Goal: Information Seeking & Learning: Learn about a topic

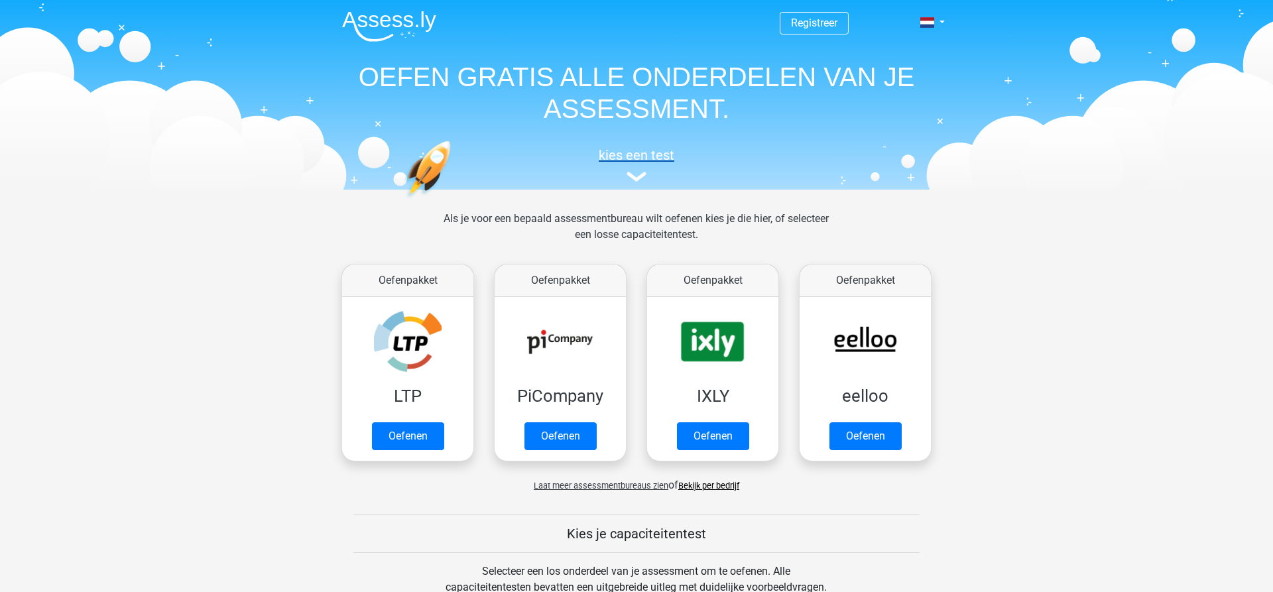
click at [638, 163] on h5 "kies een test" at bounding box center [636, 155] width 610 height 16
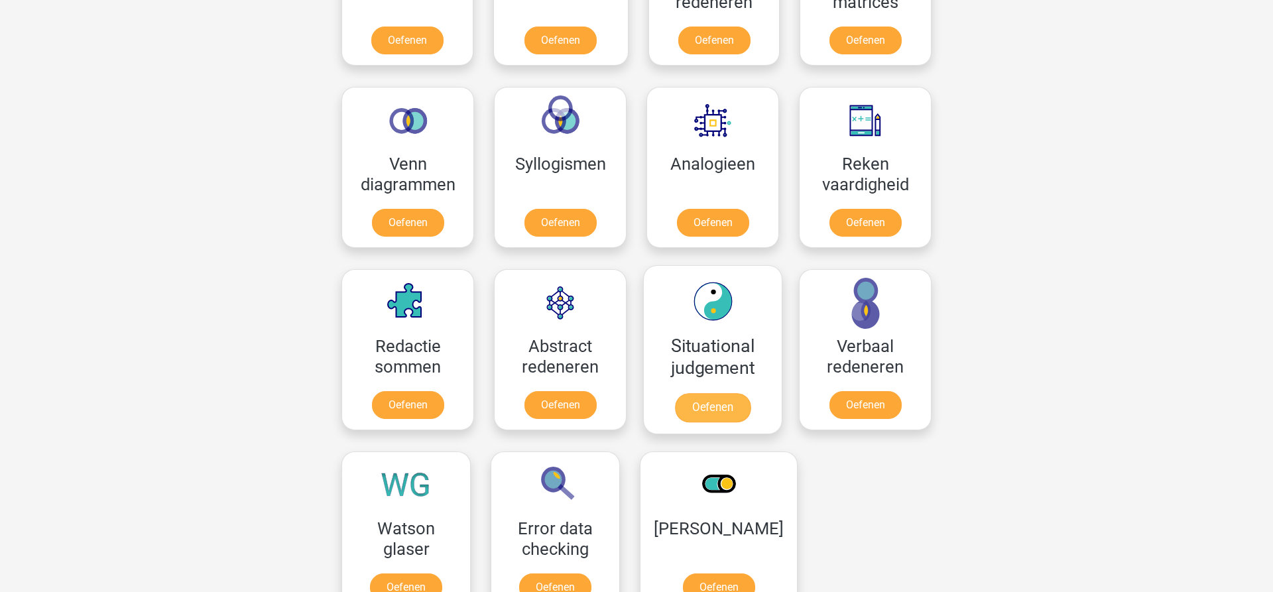
scroll to position [785, 0]
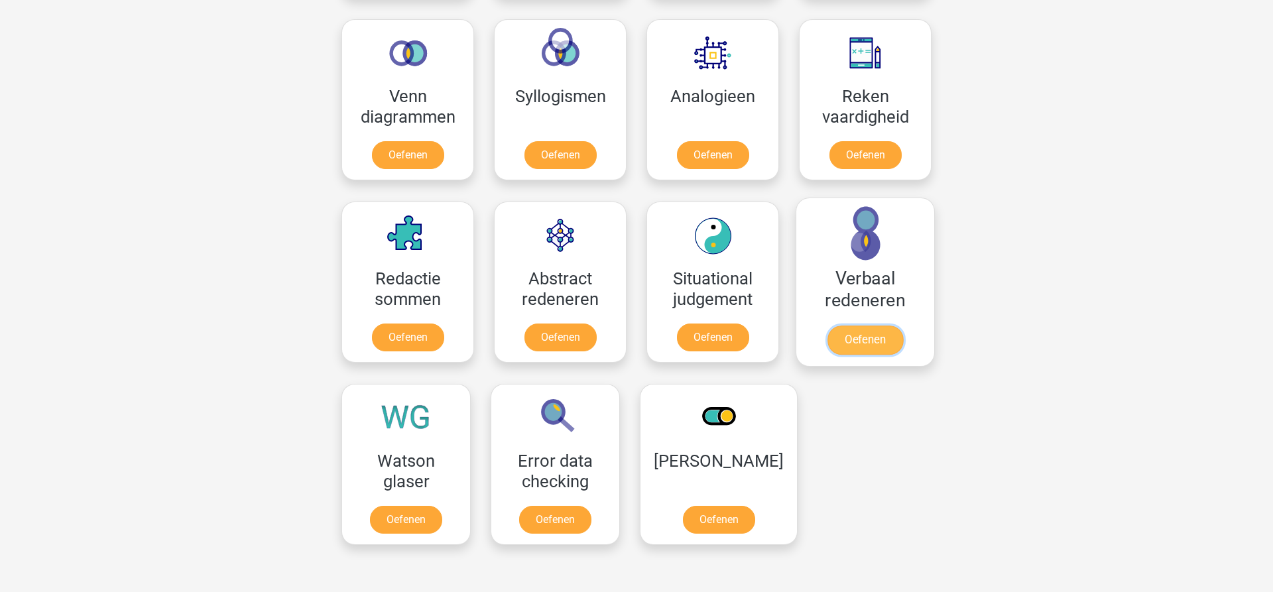
click at [870, 339] on link "Oefenen" at bounding box center [865, 340] width 76 height 29
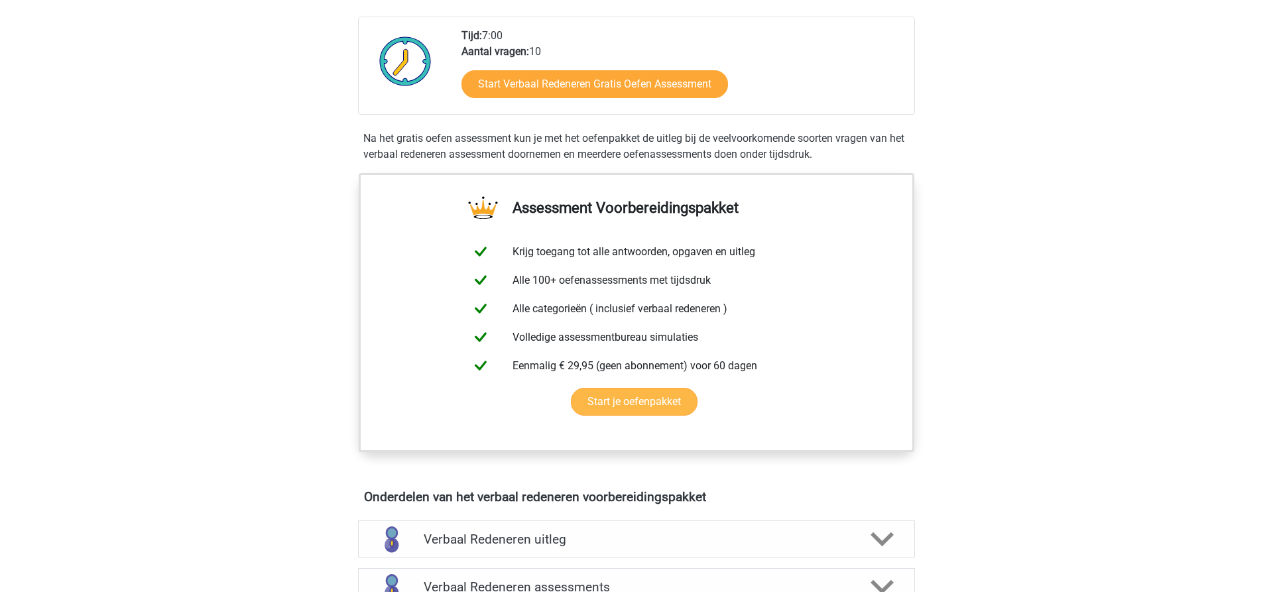
scroll to position [338, 0]
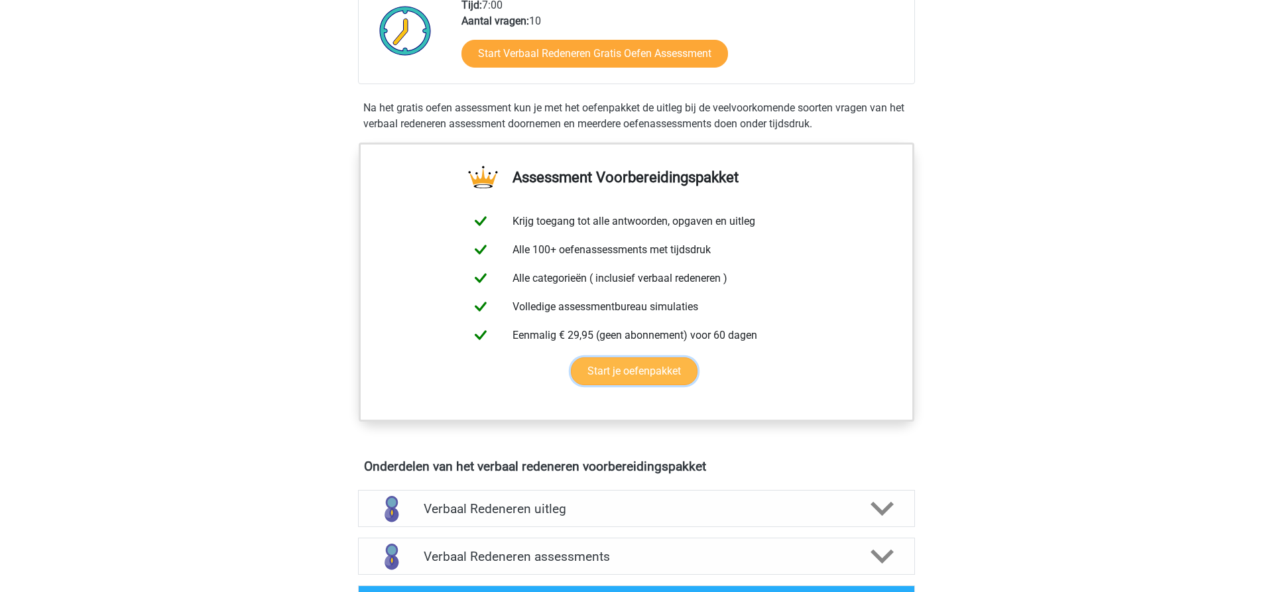
click at [609, 368] on link "Start je oefenpakket" at bounding box center [634, 371] width 127 height 28
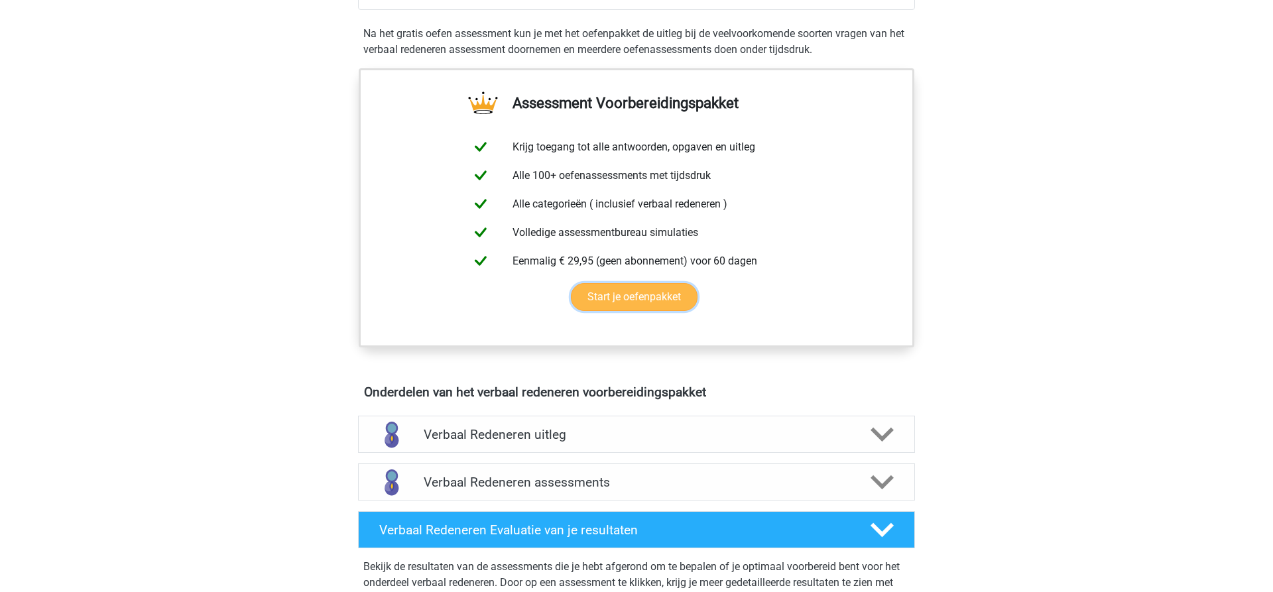
scroll to position [473, 0]
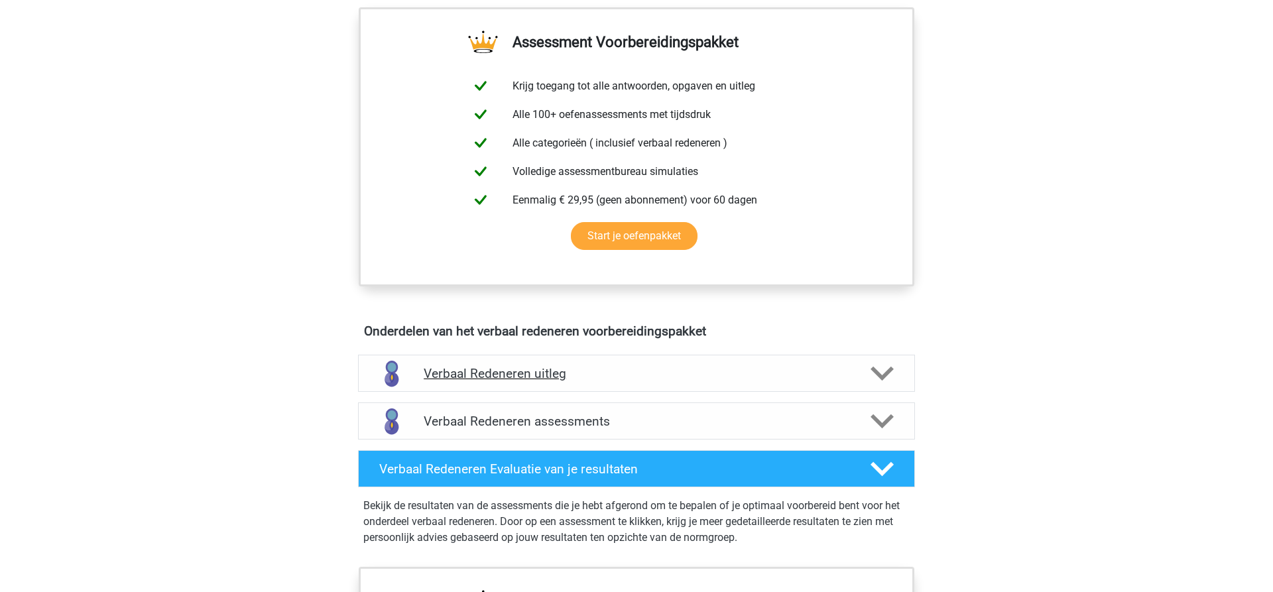
click at [878, 385] on div "Verbaal Redeneren uitleg" at bounding box center [636, 373] width 557 height 37
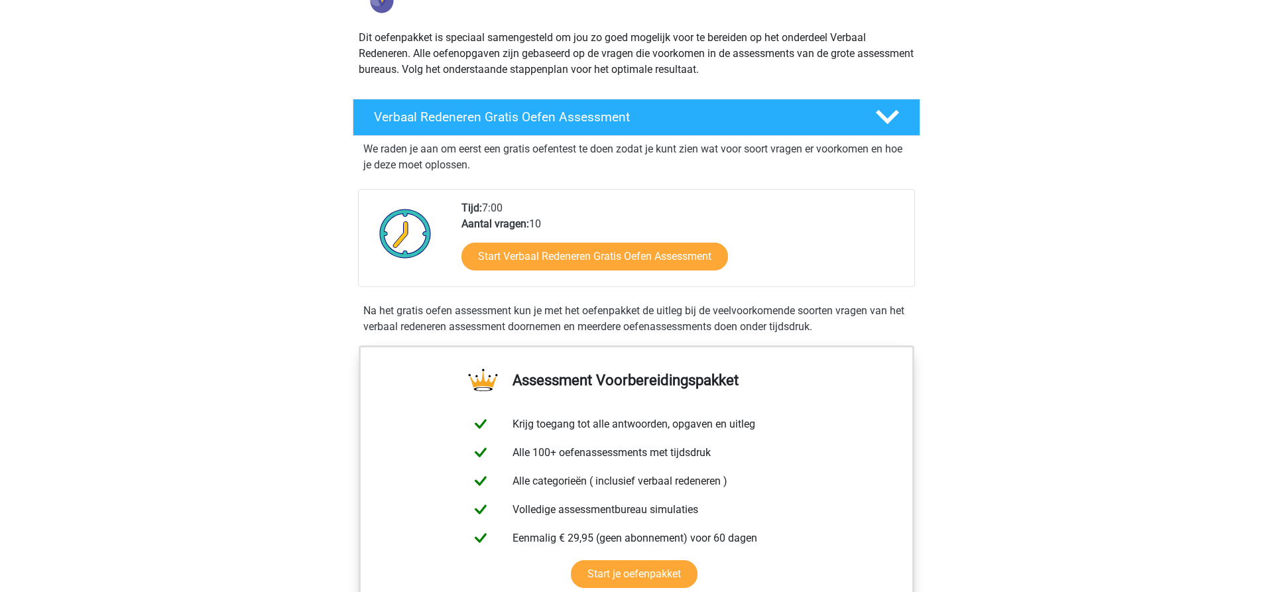
scroll to position [0, 0]
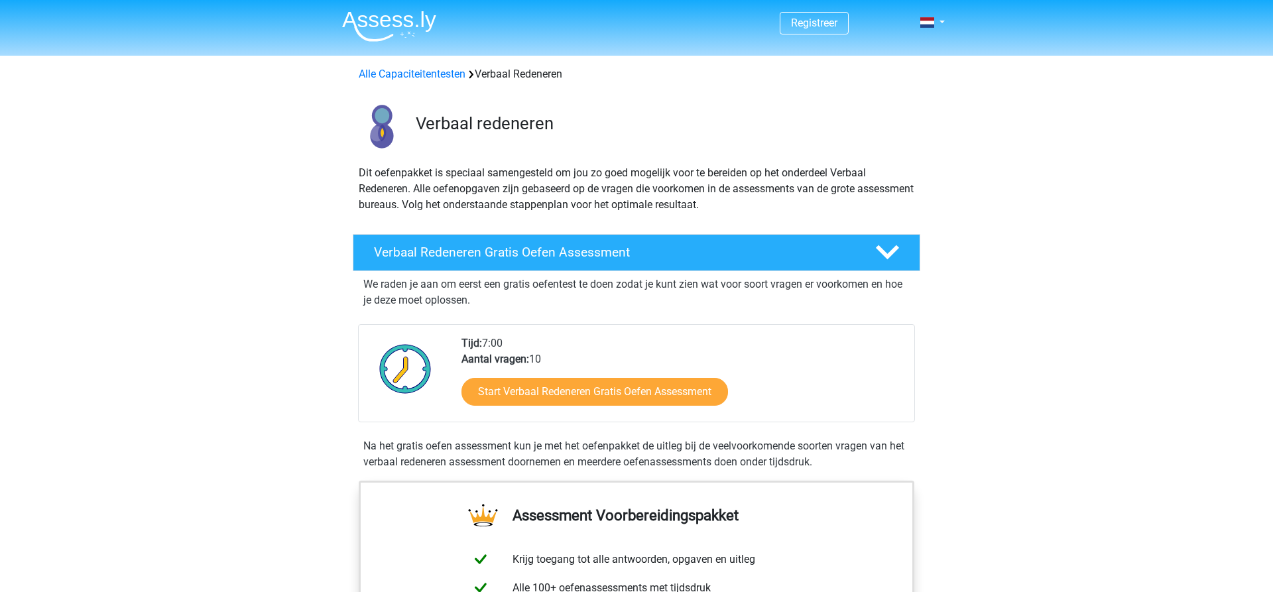
click at [368, 24] on img at bounding box center [389, 26] width 94 height 31
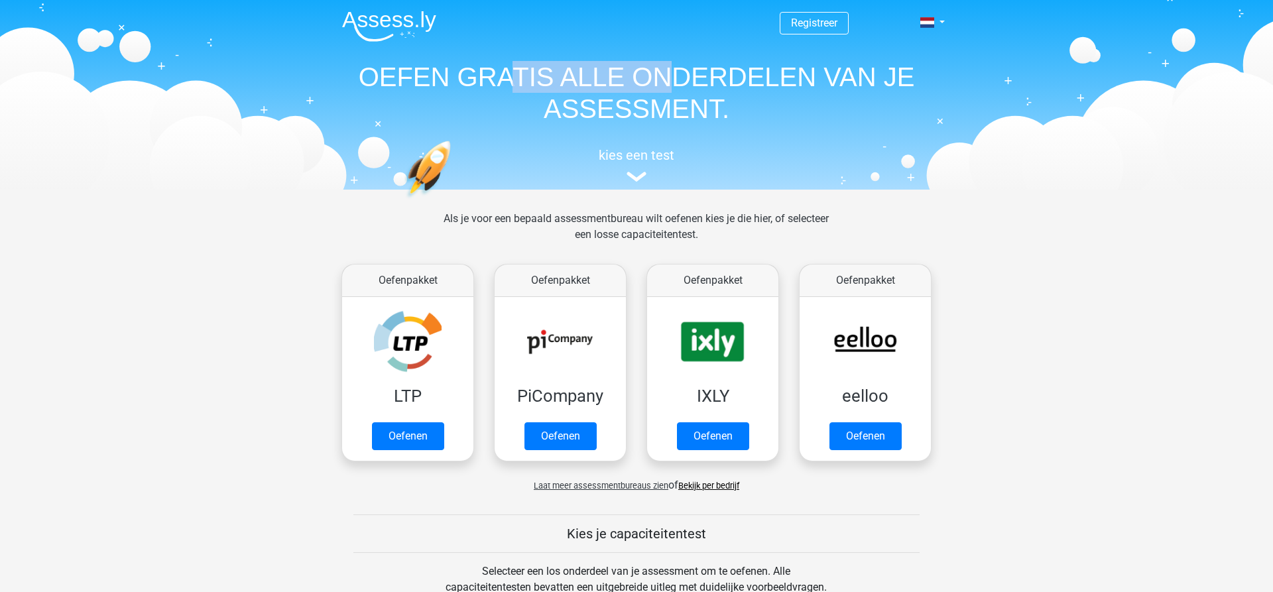
drag, startPoint x: 580, startPoint y: 73, endPoint x: 672, endPoint y: 92, distance: 94.1
click at [672, 92] on h1 "OEFEN GRATIS ALLE ONDERDELEN VAN JE ASSESSMENT." at bounding box center [636, 93] width 610 height 64
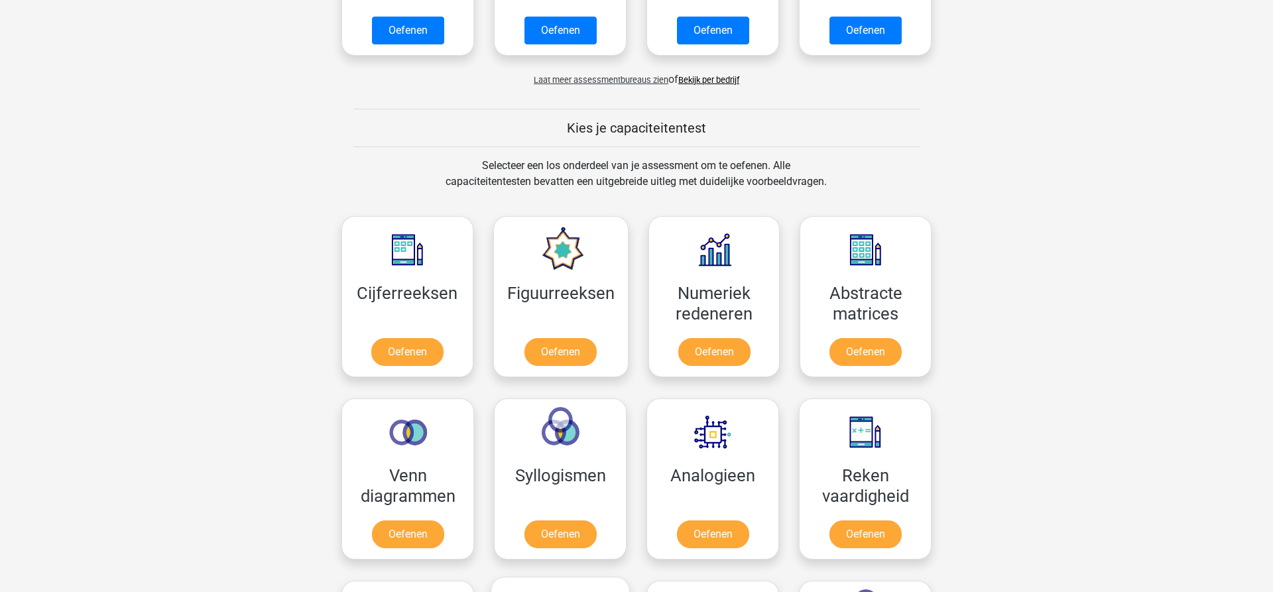
scroll to position [811, 0]
